Goal: Information Seeking & Learning: Learn about a topic

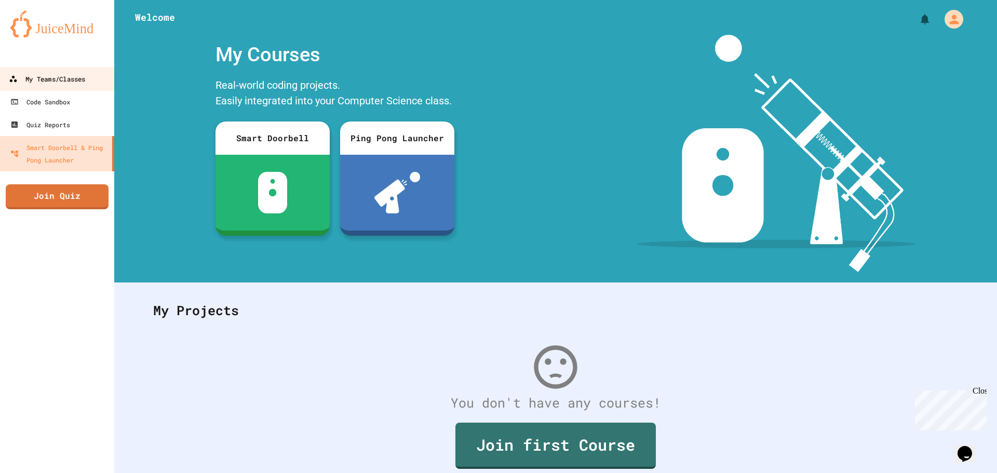
click at [12, 79] on icon at bounding box center [13, 79] width 8 height 8
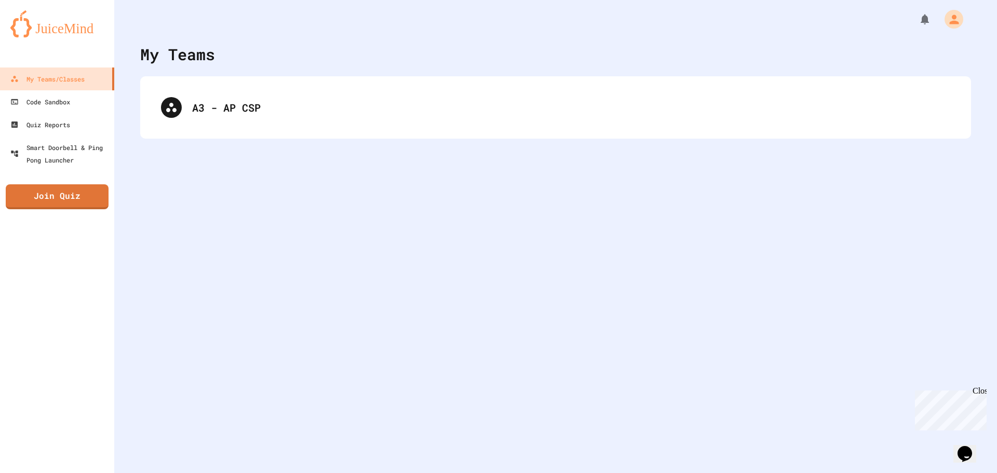
click at [460, 139] on div "My Teams A3 - AP CSP" at bounding box center [555, 236] width 883 height 473
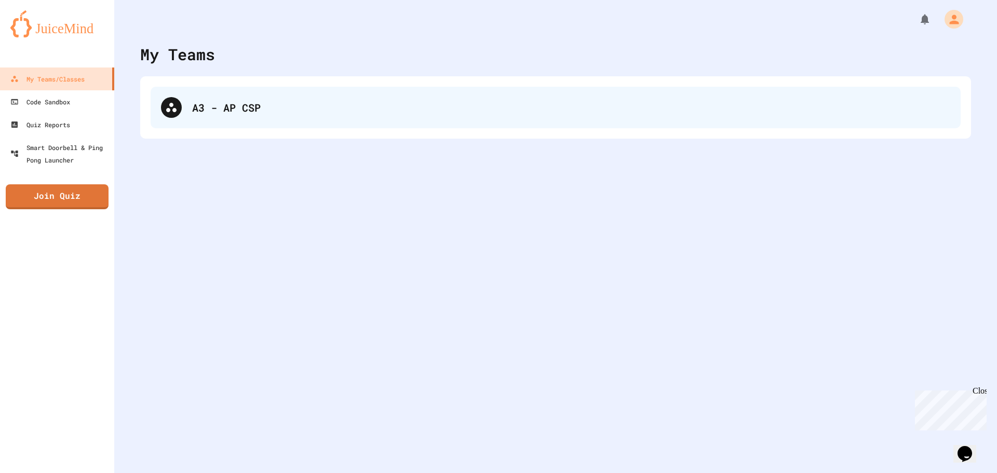
click at [293, 102] on div "A3 - AP CSP" at bounding box center [571, 108] width 758 height 16
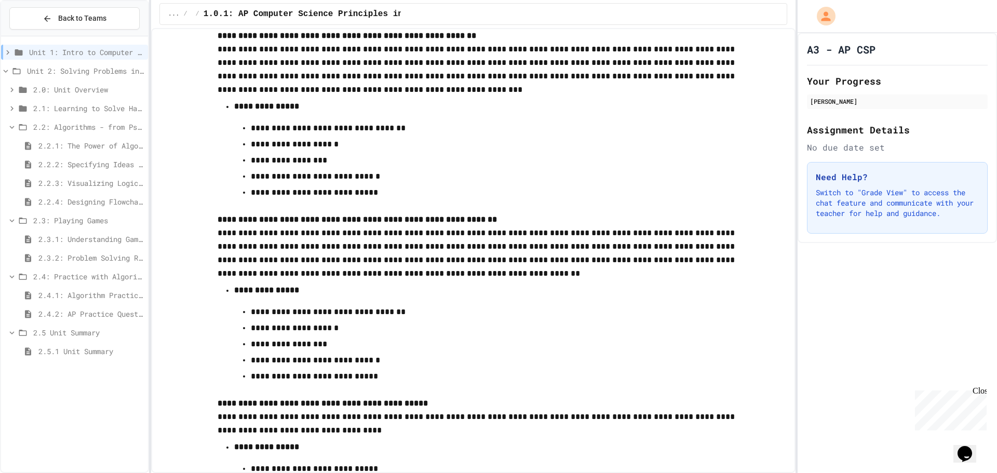
scroll to position [4490, 0]
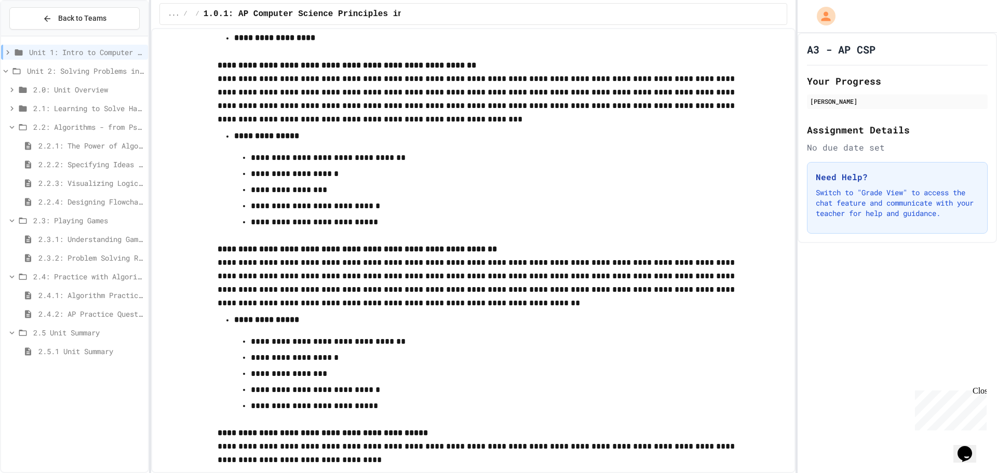
click at [108, 316] on span "2.4.2: AP Practice Questions" at bounding box center [90, 313] width 105 height 11
